Goal: Transaction & Acquisition: Purchase product/service

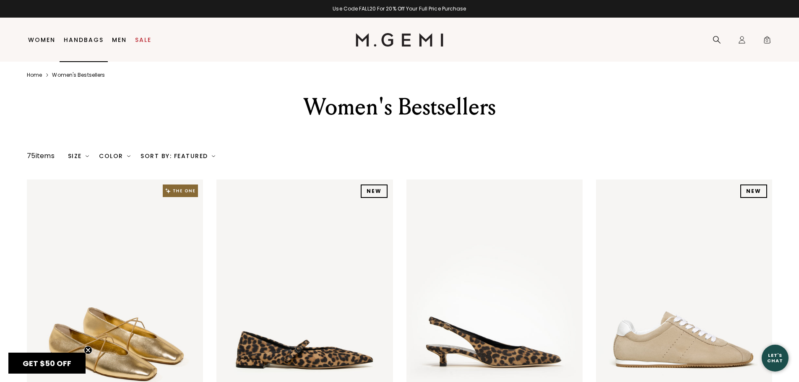
click at [75, 40] on link "Handbags" at bounding box center [84, 39] width 40 height 7
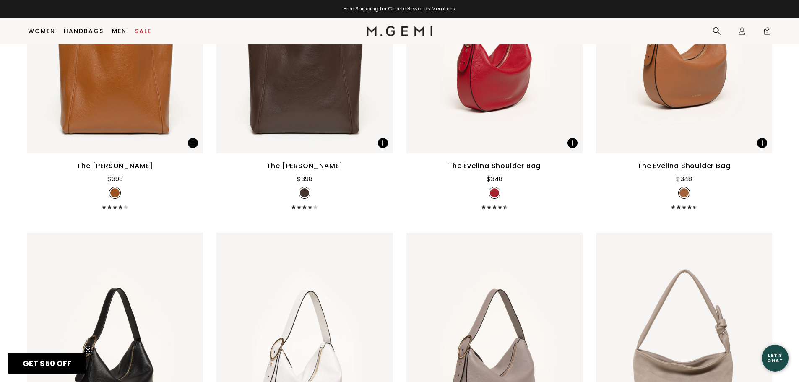
scroll to position [1701, 0]
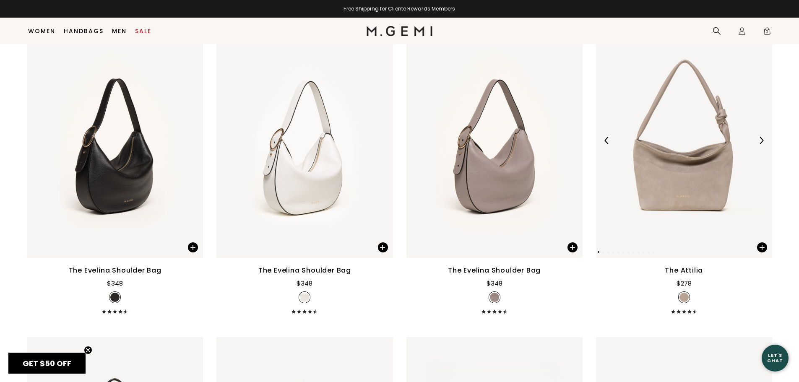
click at [763, 141] on img at bounding box center [761, 141] width 8 height 8
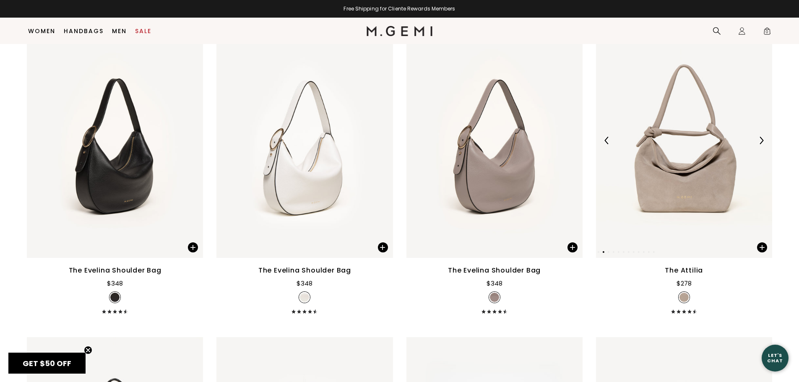
click at [763, 141] on img at bounding box center [761, 141] width 8 height 8
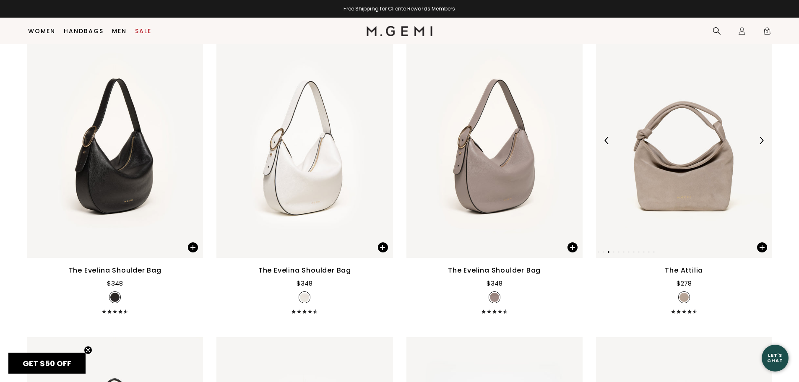
click at [763, 141] on img at bounding box center [761, 141] width 8 height 8
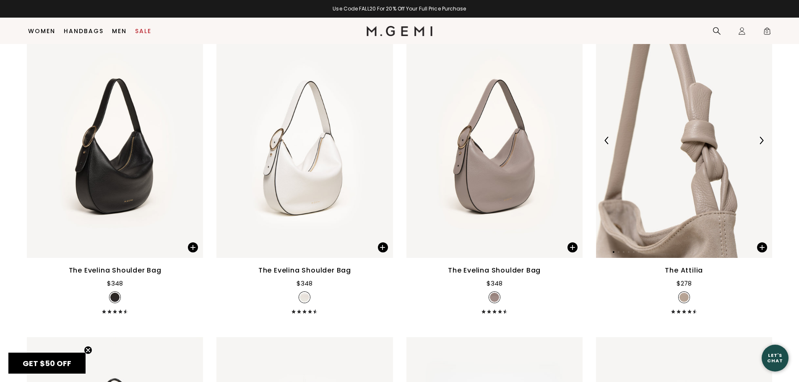
click at [763, 141] on img at bounding box center [761, 141] width 8 height 8
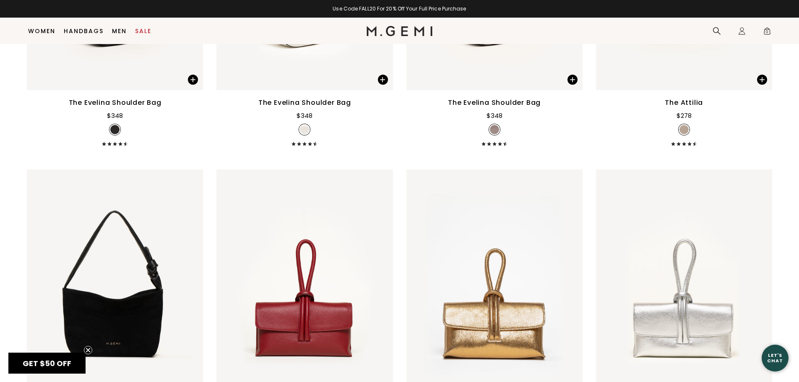
scroll to position [2079, 0]
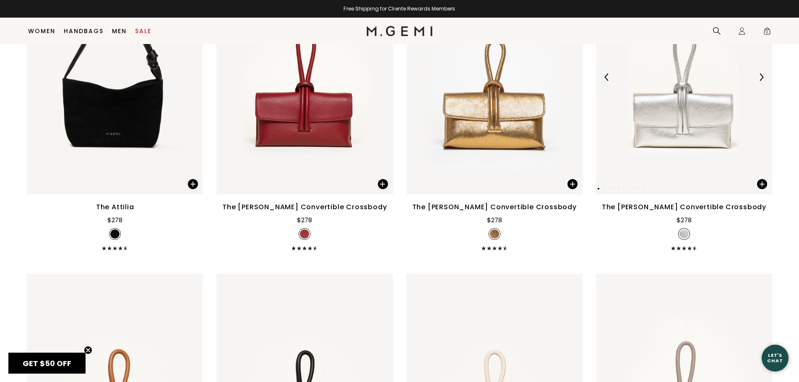
click at [761, 75] on img at bounding box center [761, 77] width 8 height 8
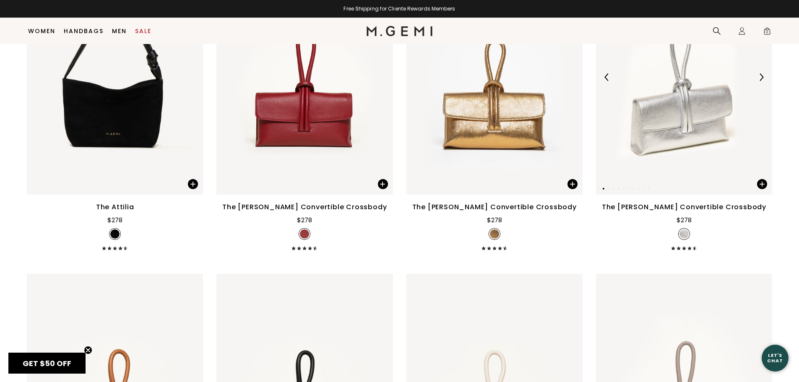
click at [761, 75] on img at bounding box center [761, 77] width 8 height 8
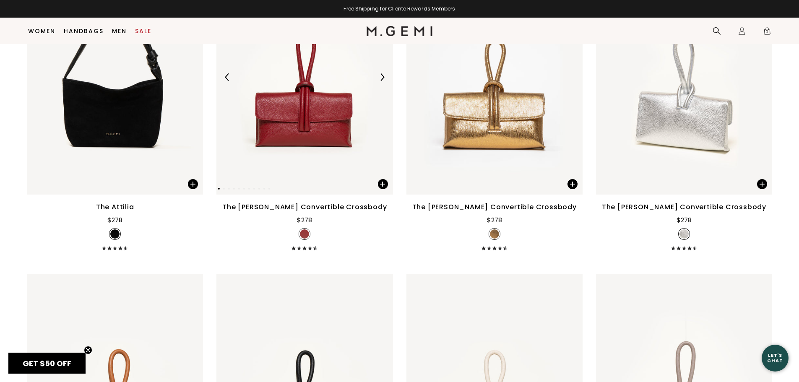
click at [384, 80] on img at bounding box center [382, 77] width 8 height 8
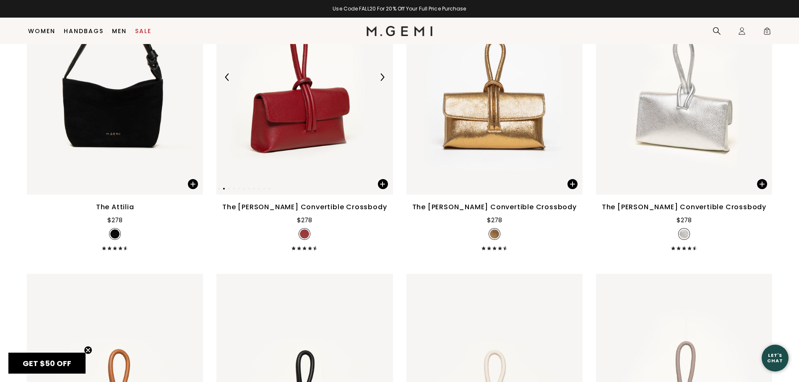
click at [384, 80] on img at bounding box center [382, 77] width 8 height 8
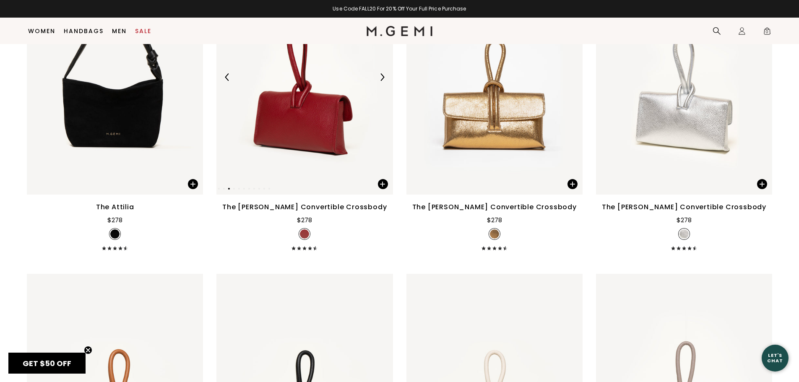
click at [384, 80] on img at bounding box center [382, 77] width 8 height 8
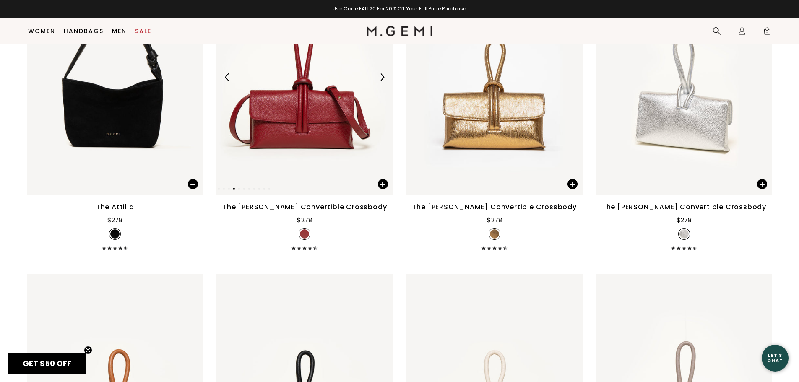
click at [384, 80] on img at bounding box center [382, 77] width 8 height 8
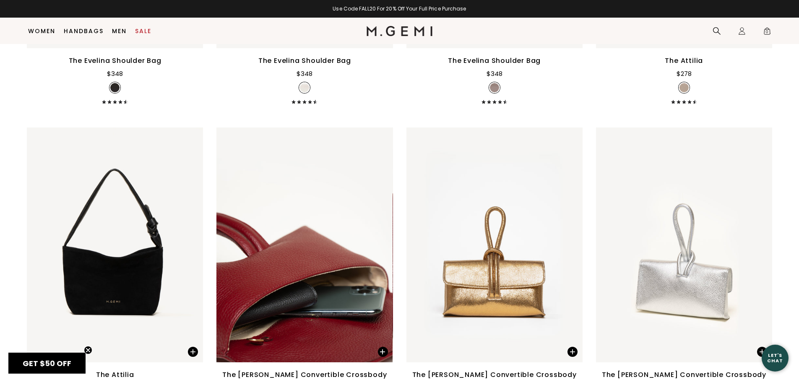
scroll to position [1785, 0]
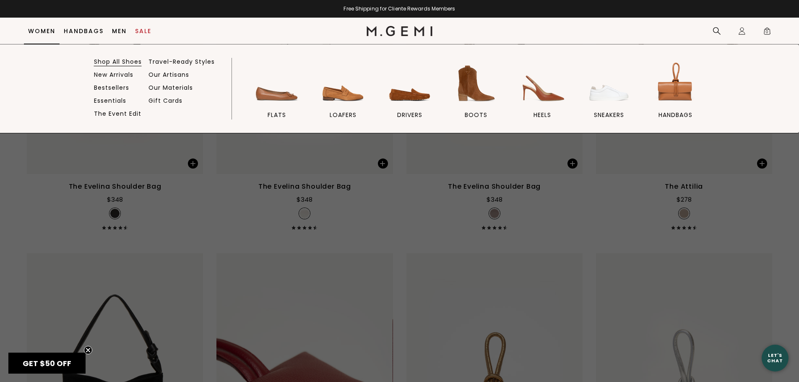
click at [105, 62] on link "Shop All Shoes" at bounding box center [118, 62] width 48 height 8
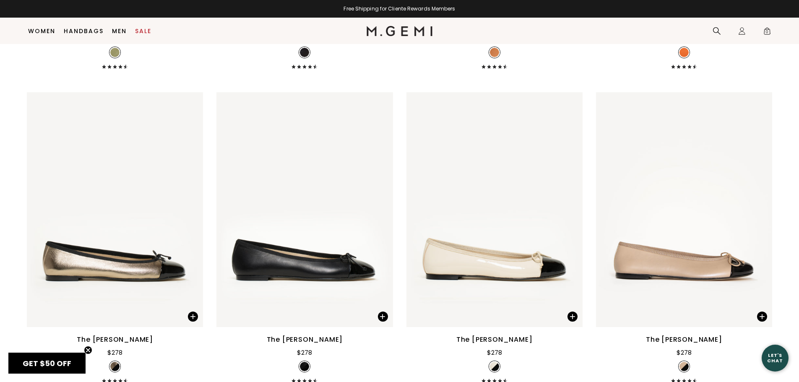
scroll to position [2708, 0]
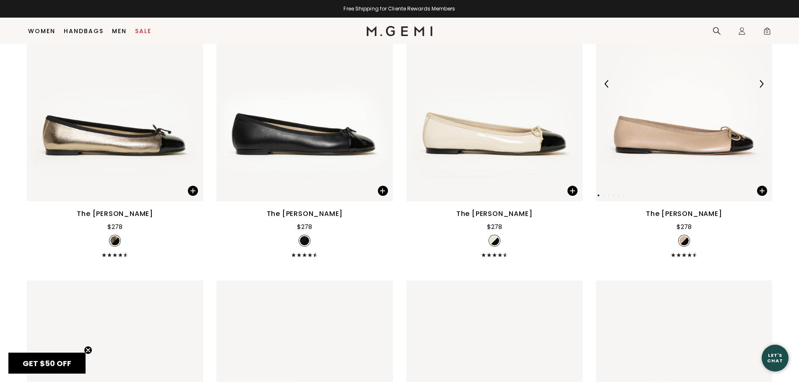
click at [714, 113] on img at bounding box center [684, 83] width 176 height 235
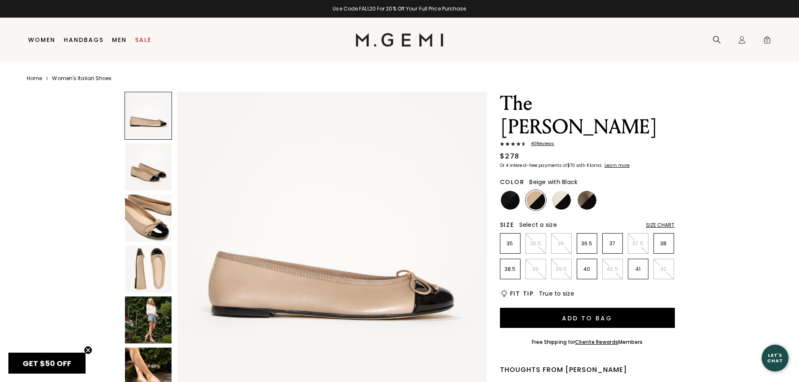
click at [541, 191] on img at bounding box center [535, 200] width 19 height 19
click at [662, 233] on li "38" at bounding box center [663, 243] width 21 height 21
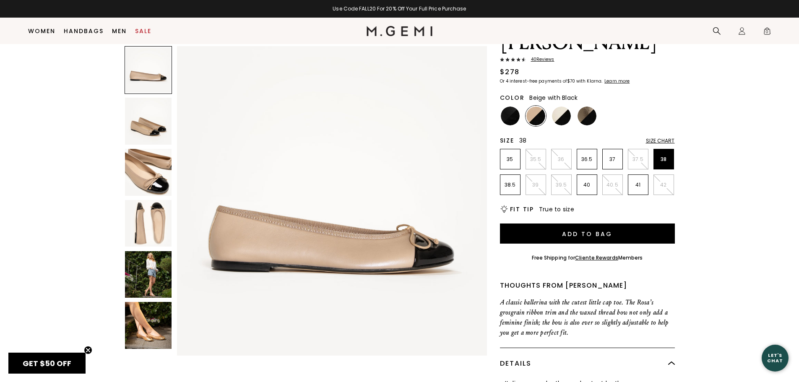
scroll to position [66, 0]
click at [667, 138] on div "Size Chart" at bounding box center [660, 141] width 29 height 7
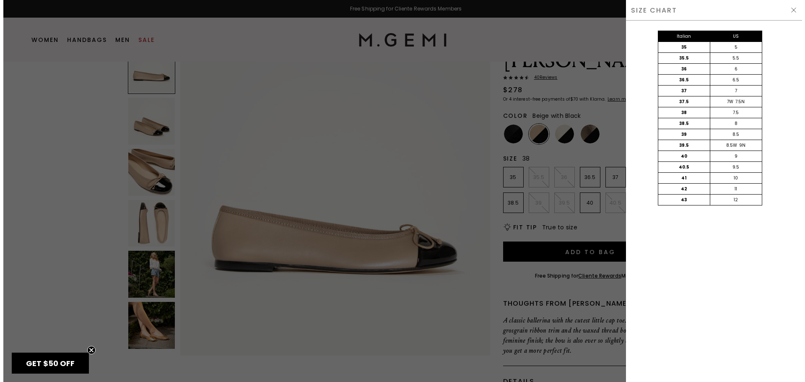
scroll to position [0, 0]
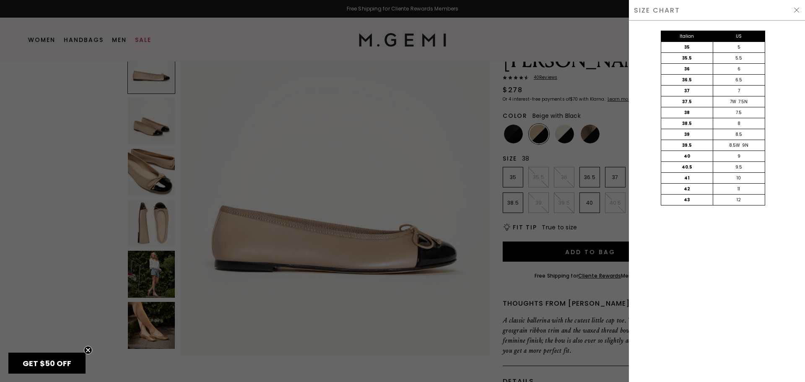
click at [797, 13] on img at bounding box center [796, 10] width 7 height 7
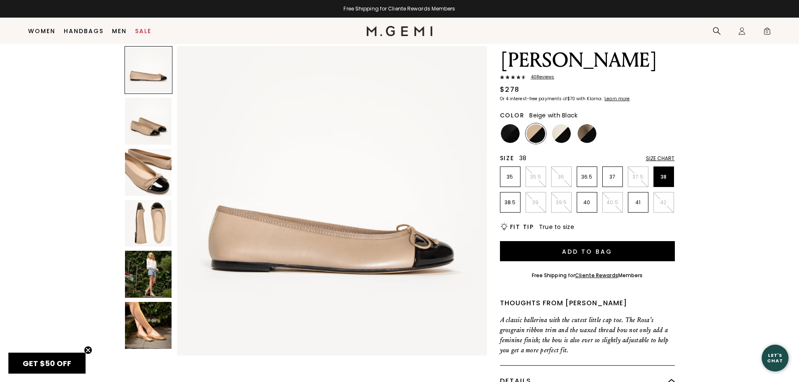
scroll to position [49, 0]
click at [142, 112] on img at bounding box center [148, 121] width 47 height 47
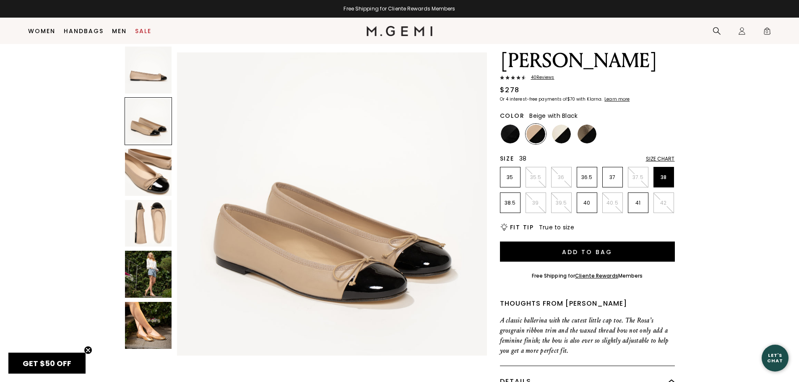
click at [151, 174] on img at bounding box center [148, 172] width 47 height 47
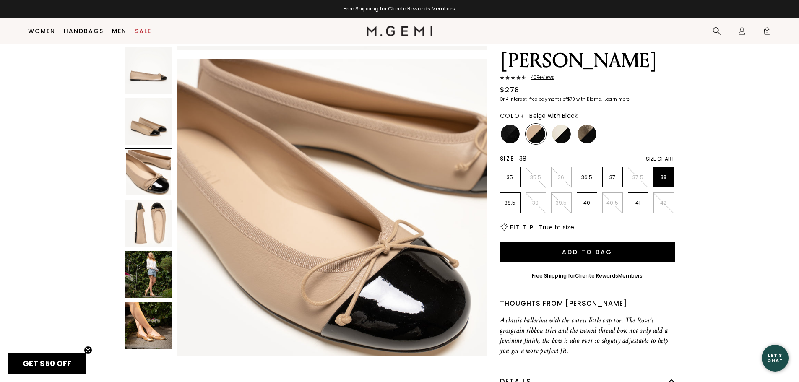
click at [141, 220] on img at bounding box center [148, 223] width 47 height 47
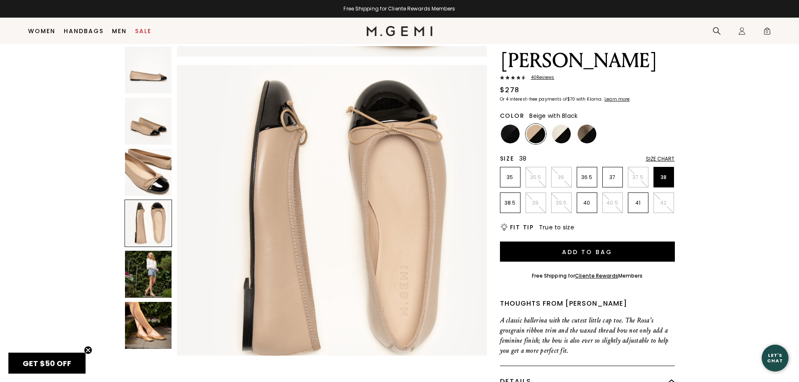
click at [144, 271] on img at bounding box center [148, 274] width 47 height 47
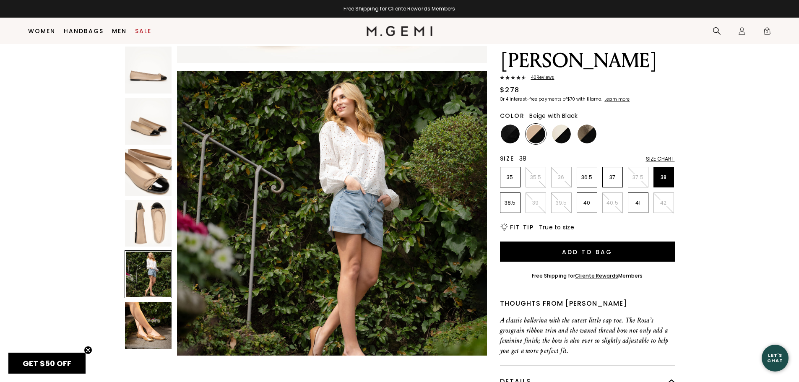
click at [149, 311] on img at bounding box center [148, 325] width 47 height 47
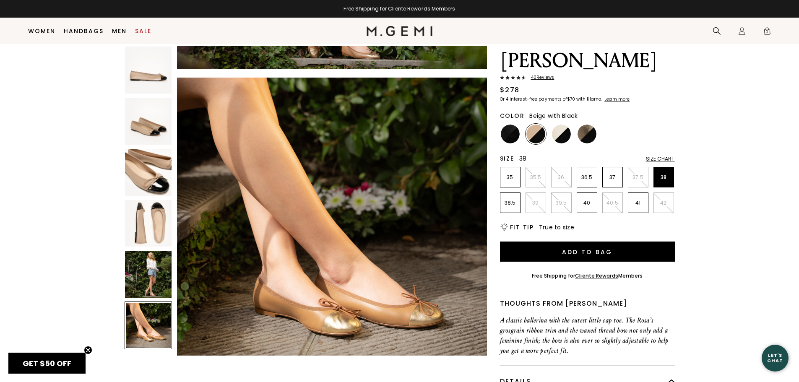
click at [144, 66] on img at bounding box center [148, 70] width 47 height 47
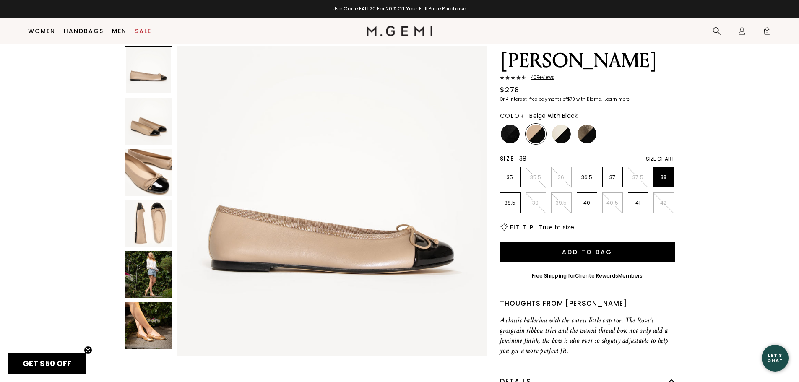
click at [537, 75] on span "40 Review s" at bounding box center [540, 77] width 29 height 5
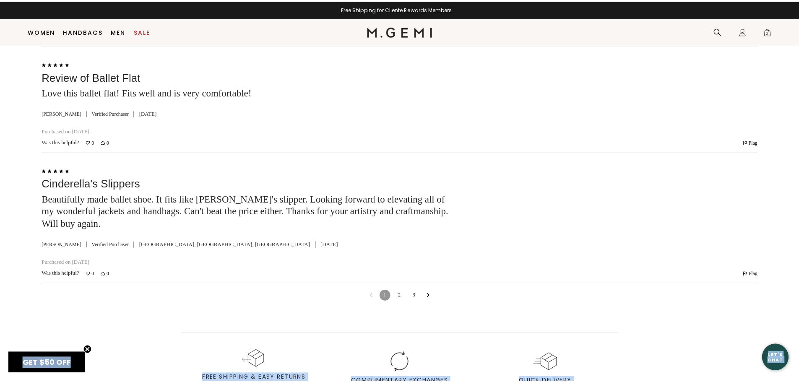
scroll to position [2448, 0]
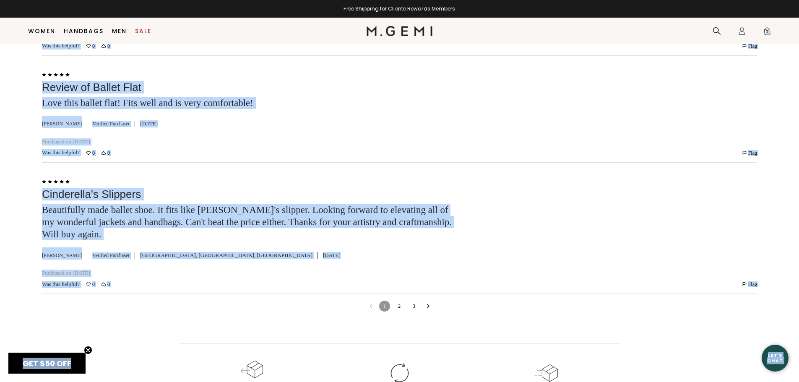
drag, startPoint x: 802, startPoint y: 307, endPoint x: 794, endPoint y: 19, distance: 288.5
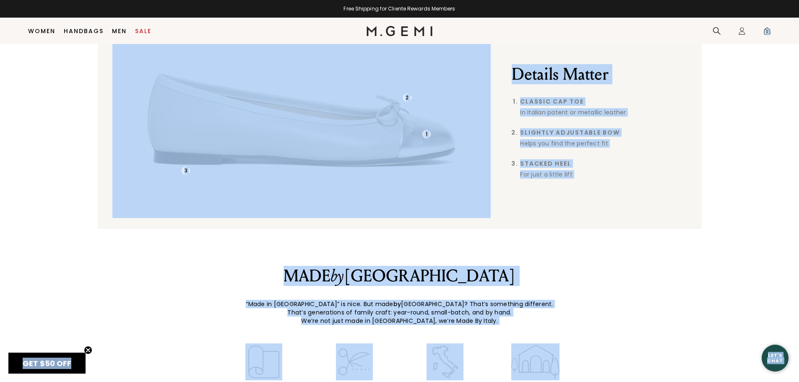
scroll to position [0, 0]
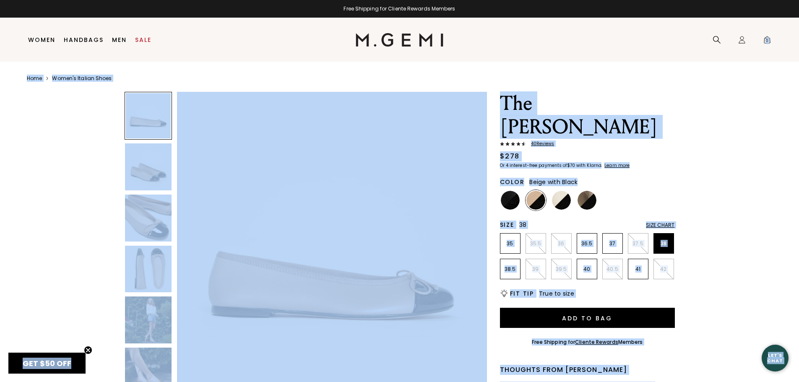
click at [717, 104] on div "The Rosa 40 Review s $278 Or 4 interest-free payments of $70 with Klarna Learn …" at bounding box center [399, 356] width 745 height 529
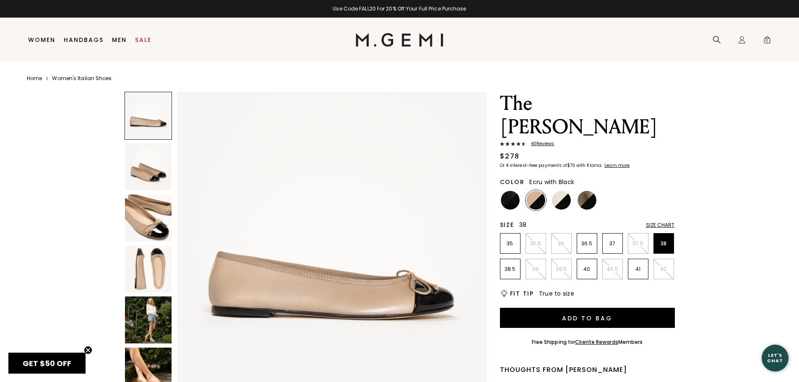
click at [560, 191] on img at bounding box center [561, 200] width 19 height 19
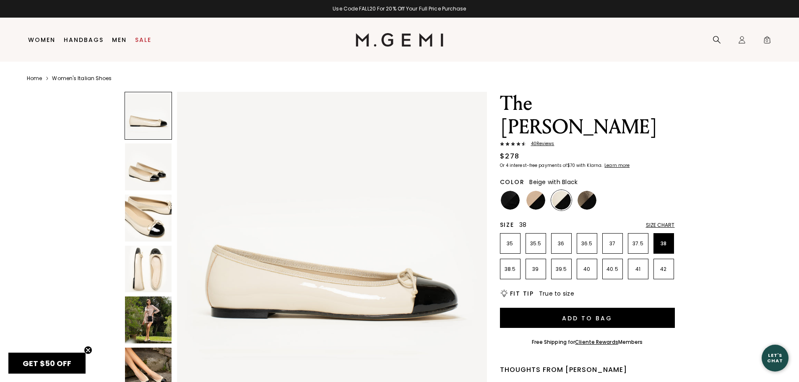
click at [532, 191] on img at bounding box center [535, 200] width 19 height 19
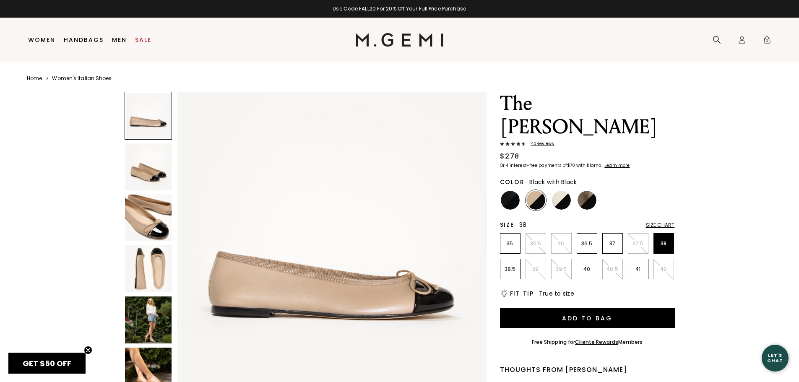
click at [512, 191] on img at bounding box center [510, 200] width 19 height 19
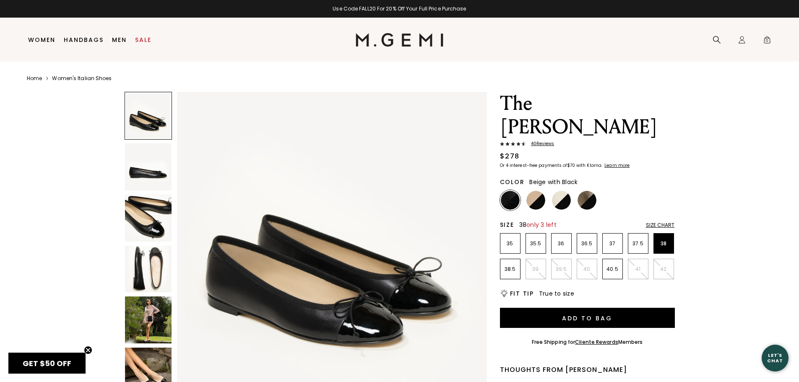
click at [528, 191] on img at bounding box center [535, 200] width 19 height 19
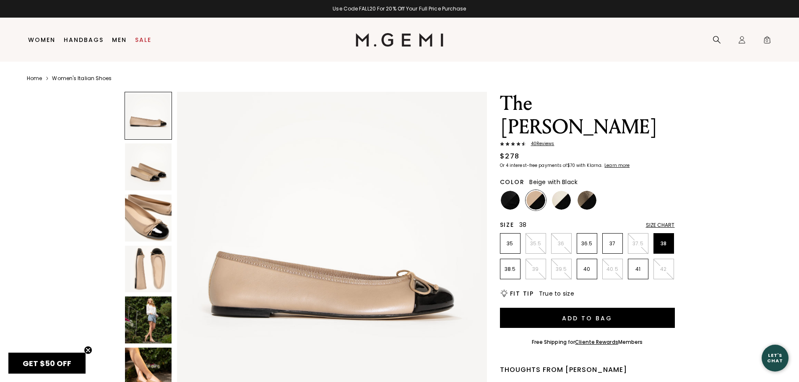
click at [163, 223] on img at bounding box center [148, 218] width 47 height 47
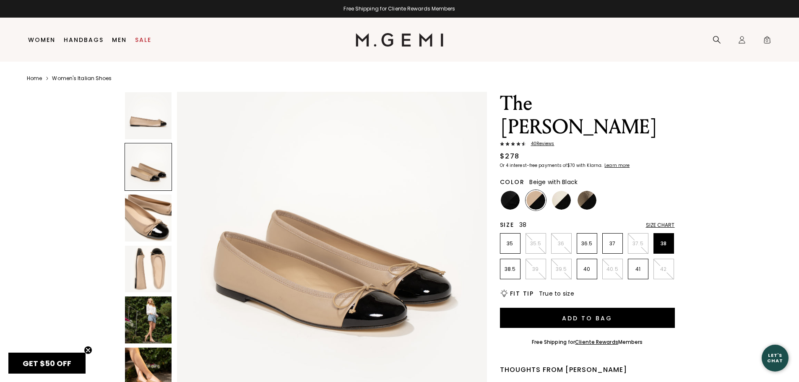
scroll to position [162, 0]
